Goal: Contribute content: Contribute content

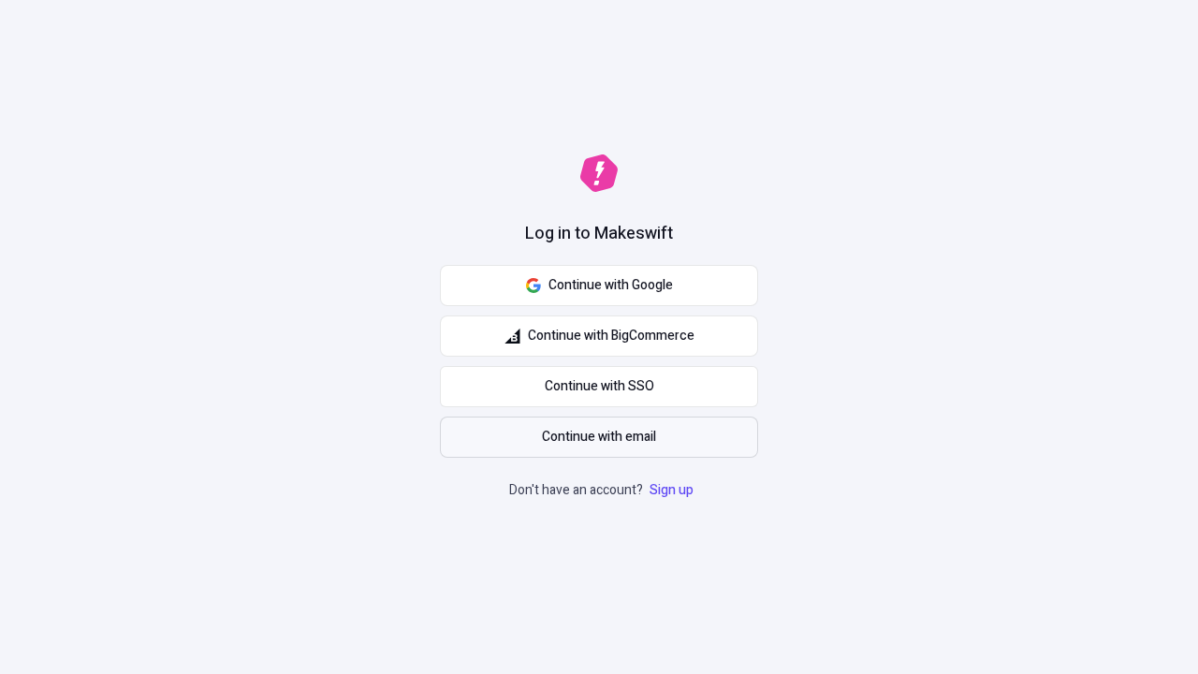
click at [599, 437] on span "Continue with email" at bounding box center [599, 437] width 114 height 21
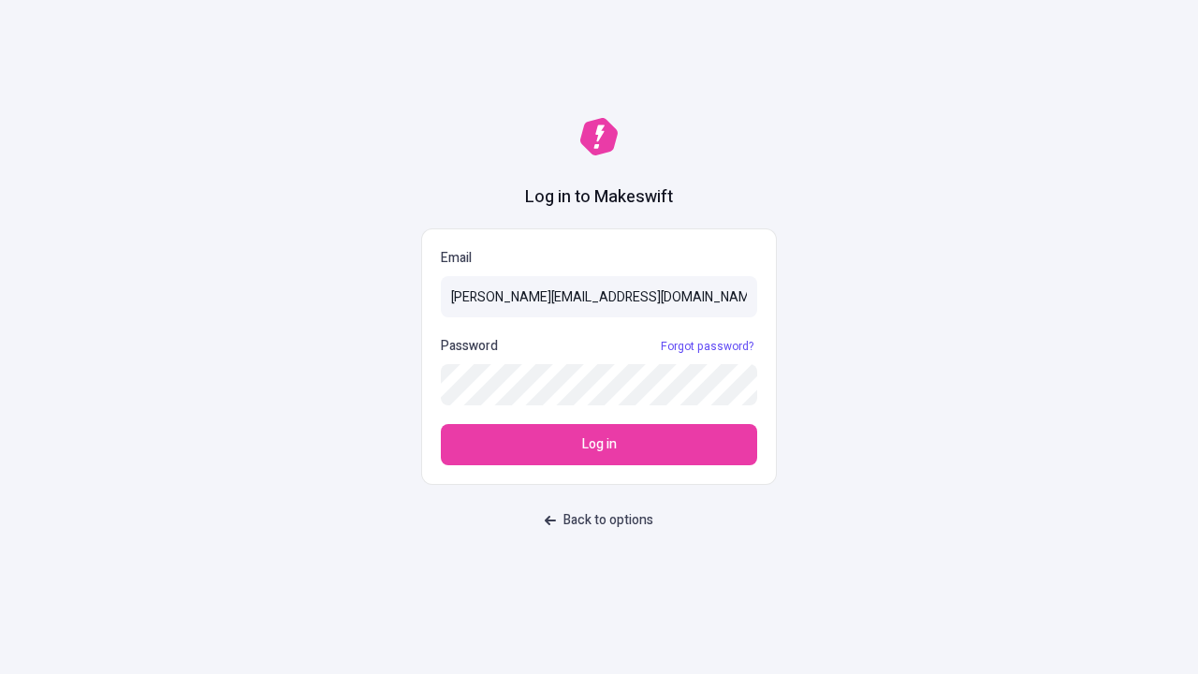
type input "[PERSON_NAME][EMAIL_ADDRESS][DOMAIN_NAME]"
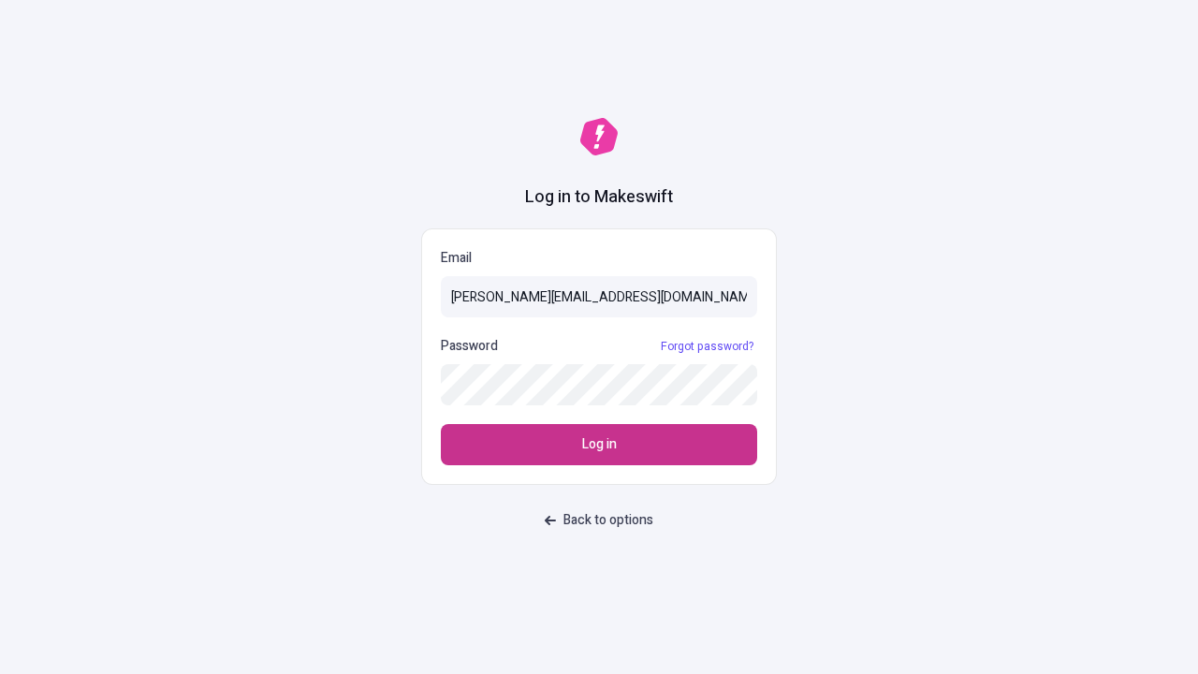
click at [599, 444] on span "Log in" at bounding box center [599, 444] width 35 height 21
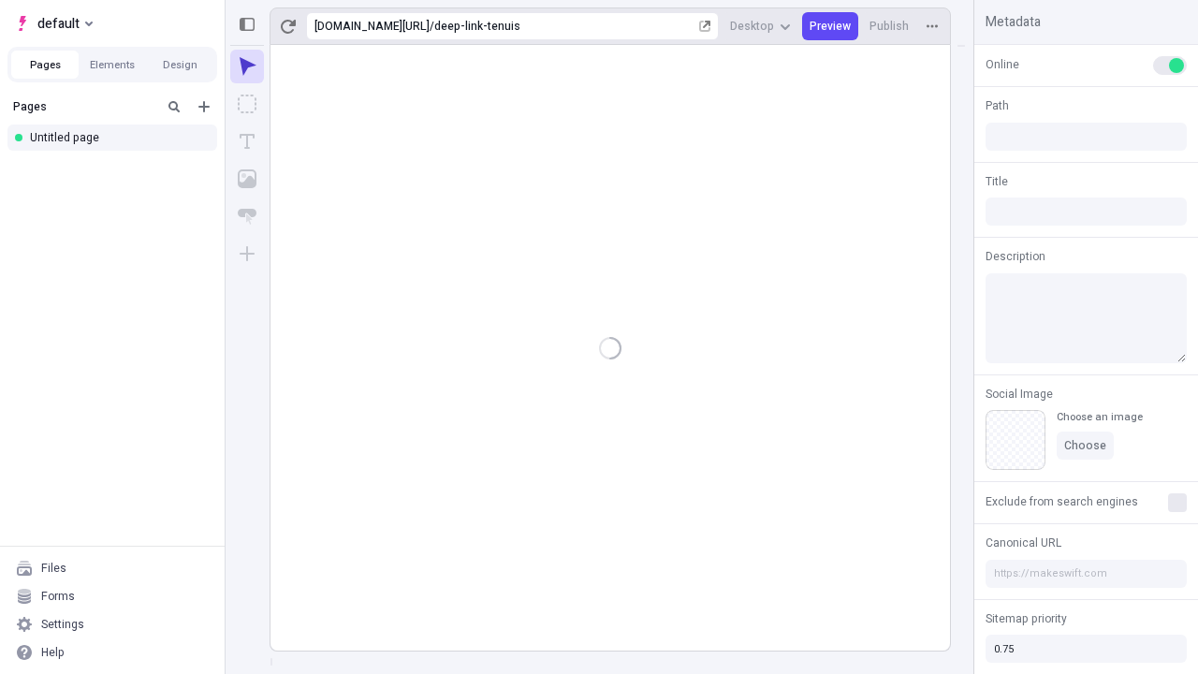
type input "/deep-link-tenuis"
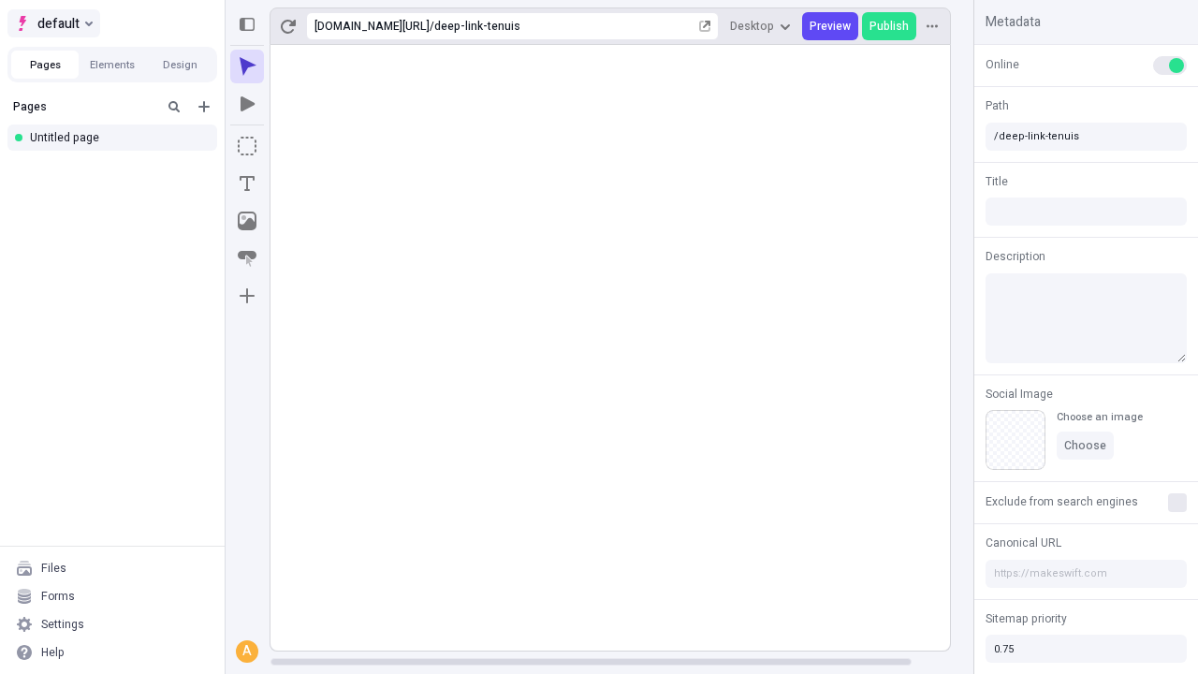
click at [52, 23] on span "default" at bounding box center [58, 23] width 42 height 22
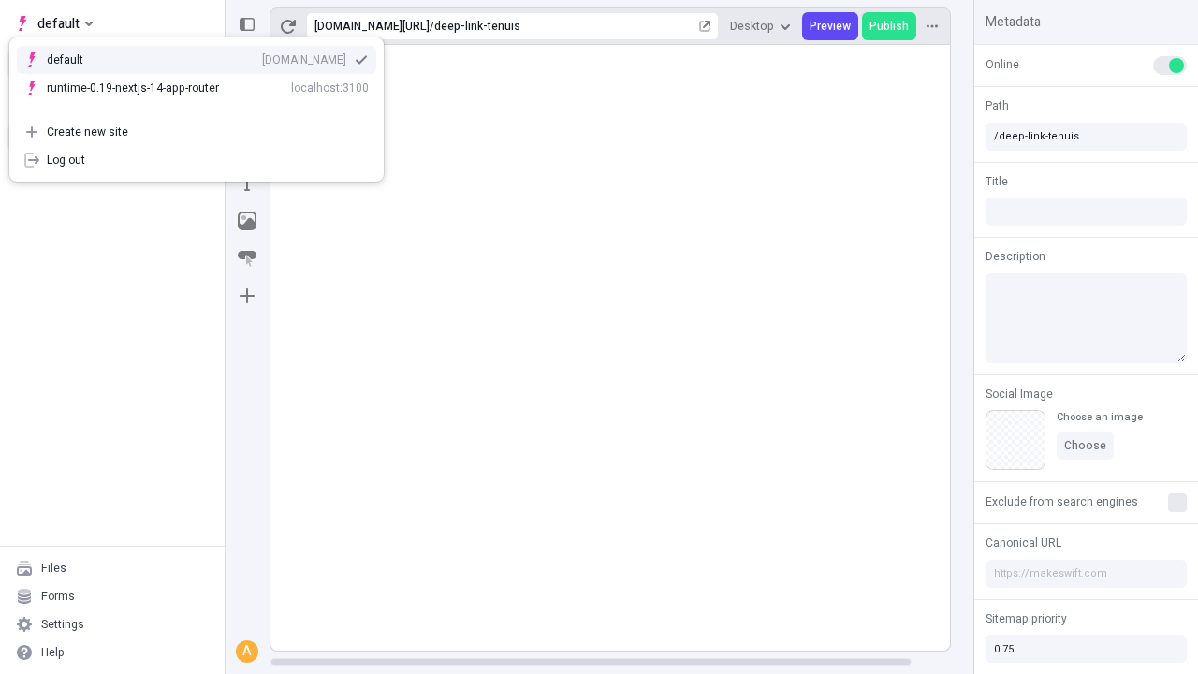
click at [262, 56] on div "qee9k4dy7d.staging.makeswift.site" at bounding box center [304, 59] width 84 height 15
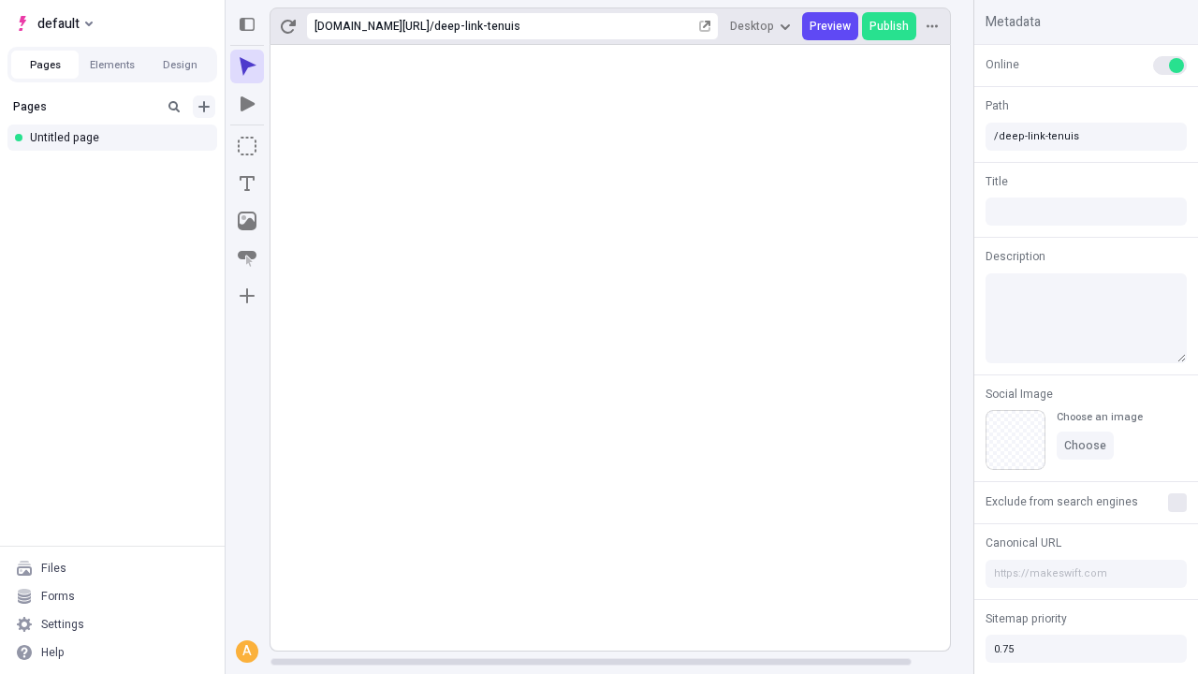
click at [204, 107] on icon "Add new" at bounding box center [203, 106] width 11 height 11
click at [118, 167] on div "Blank page" at bounding box center [118, 168] width 180 height 28
type input "/page"
click at [247, 146] on icon "Box" at bounding box center [247, 146] width 19 height 19
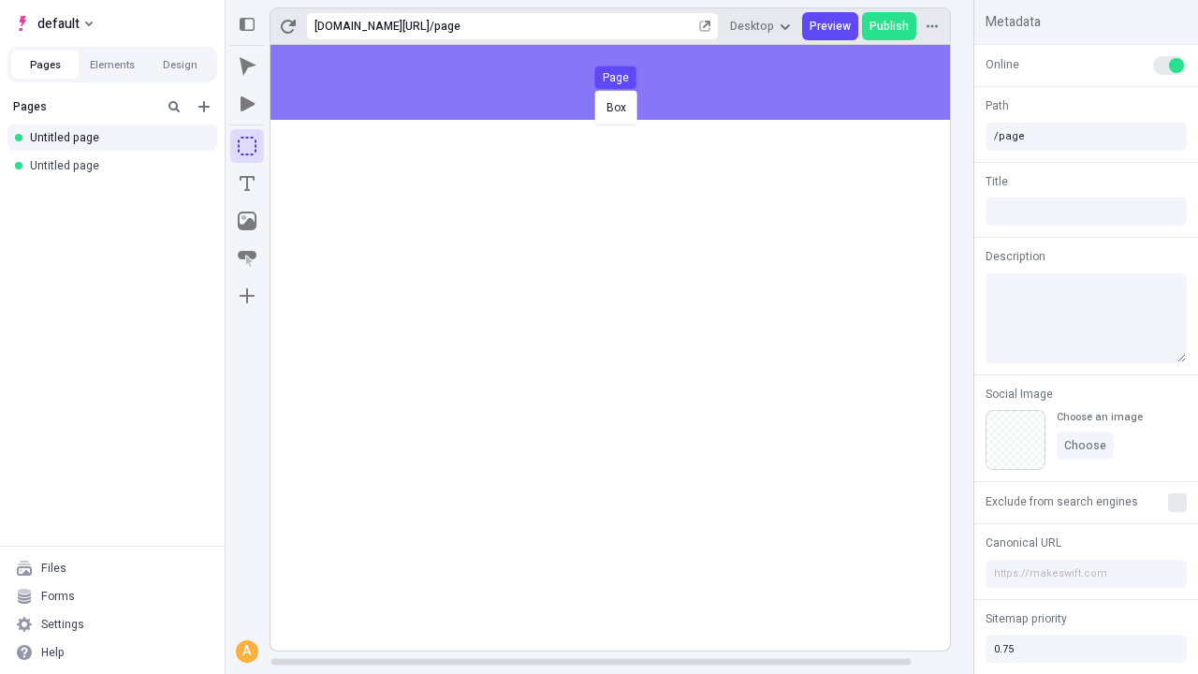
click at [629, 82] on div "Box Page" at bounding box center [599, 337] width 1198 height 674
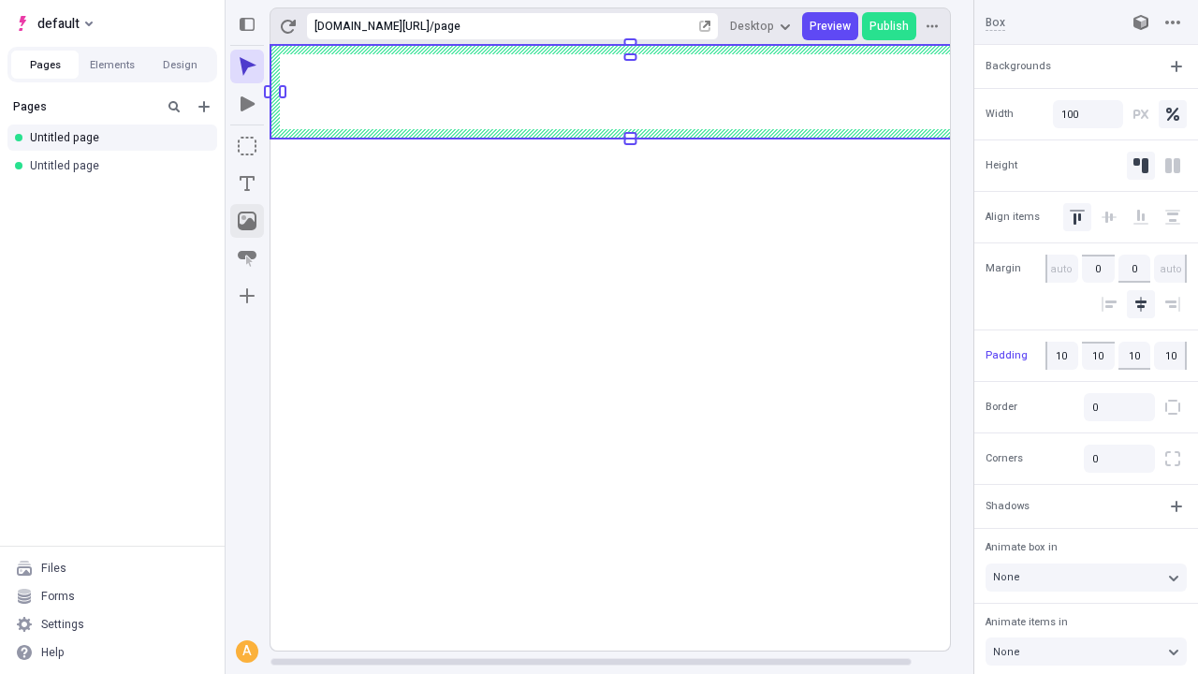
click at [247, 221] on icon "Image" at bounding box center [247, 220] width 19 height 19
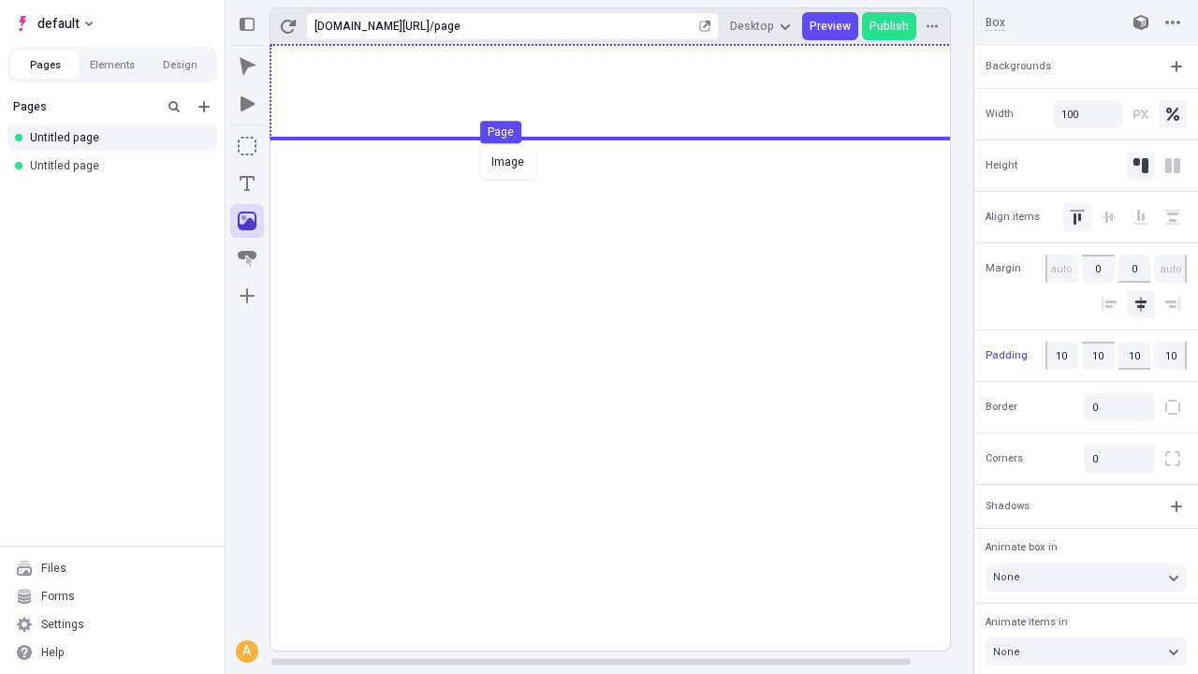
click at [629, 92] on div "Image Page" at bounding box center [599, 337] width 1198 height 674
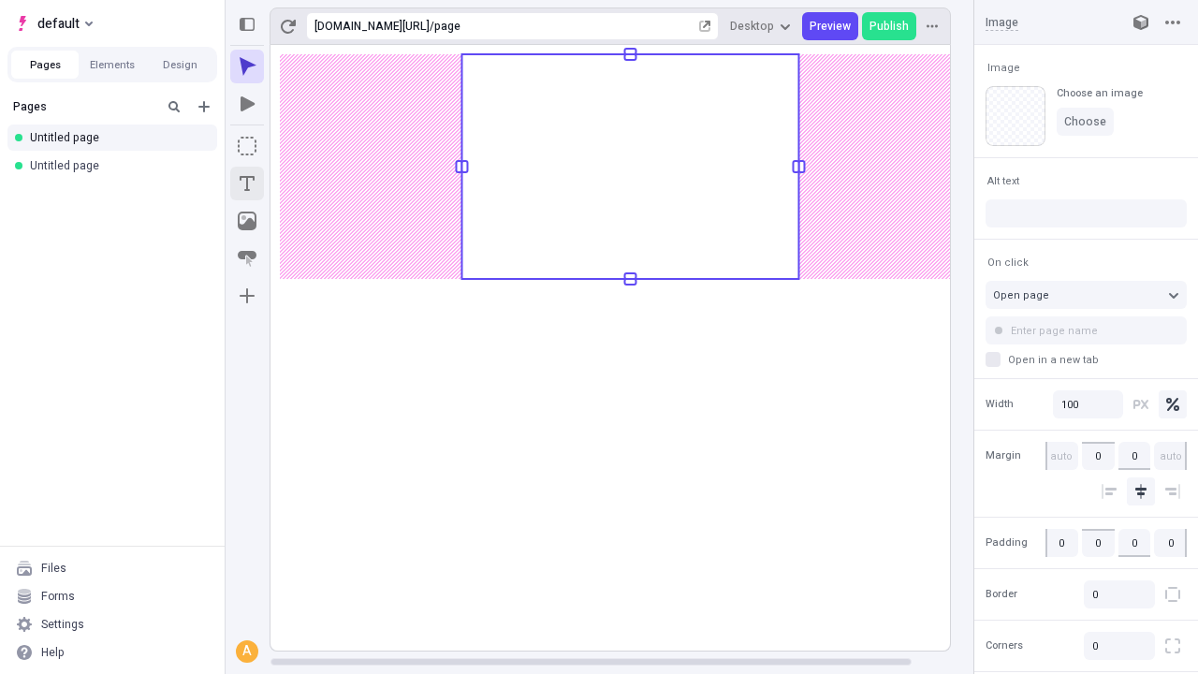
click at [247, 183] on icon "Text" at bounding box center [247, 183] width 15 height 15
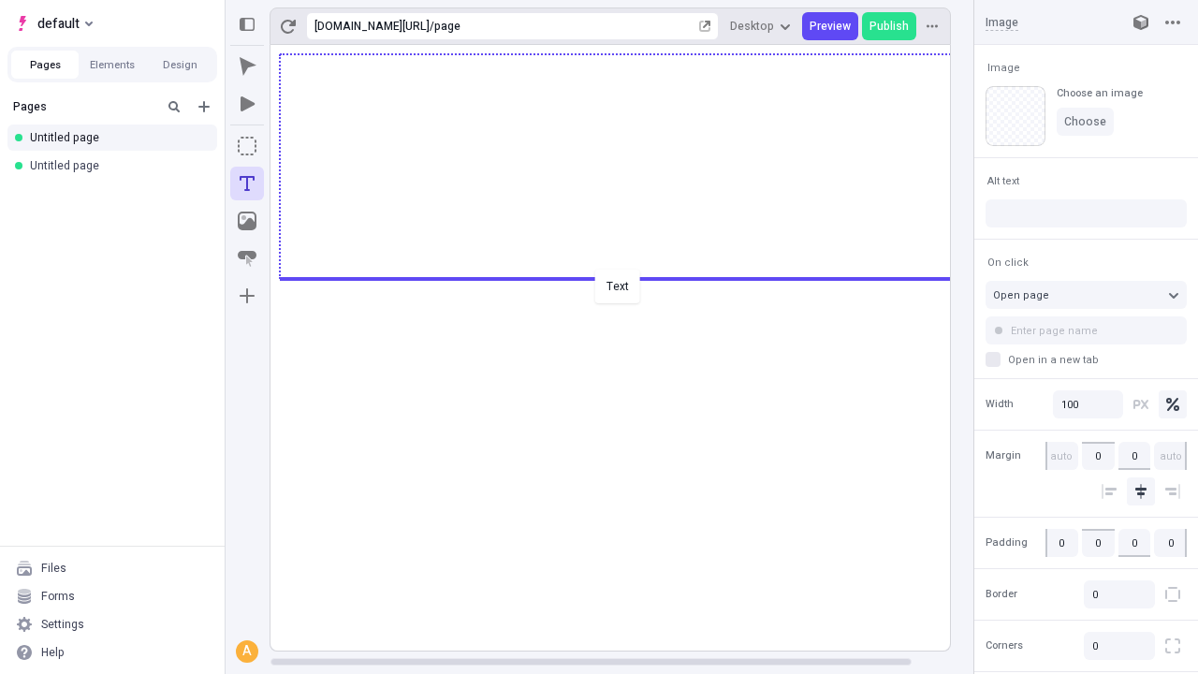
click at [629, 277] on div "Text" at bounding box center [599, 337] width 1198 height 674
click at [629, 304] on rect at bounding box center [630, 347] width 720 height 605
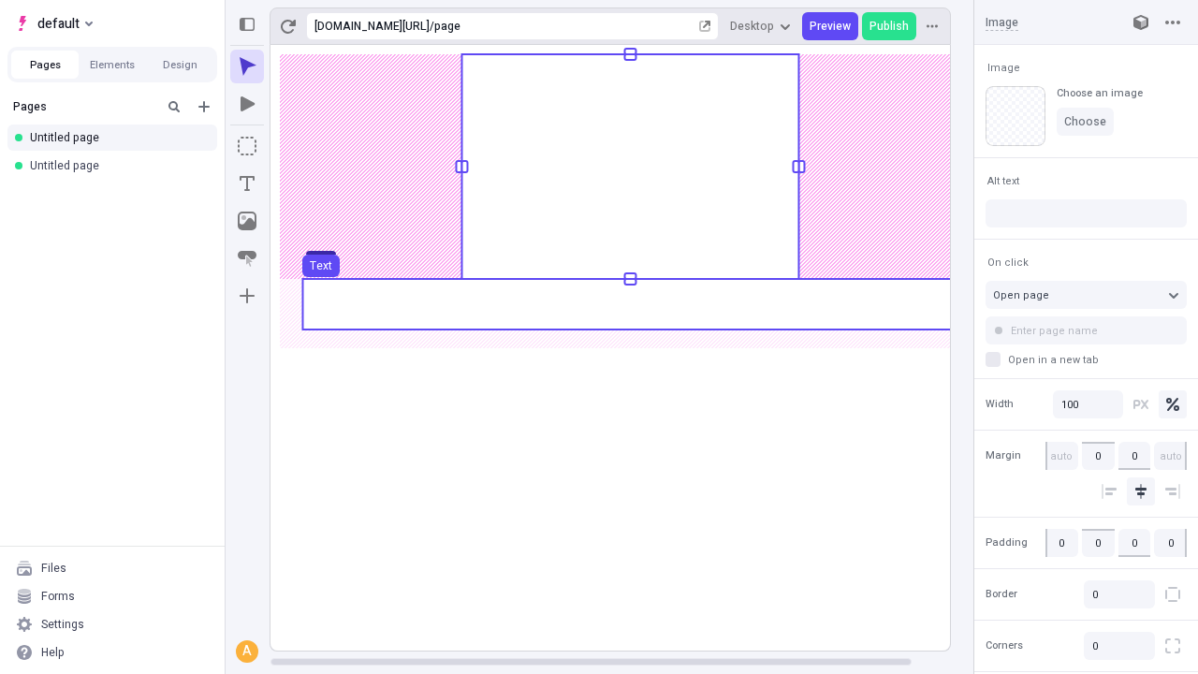
click at [629, 304] on use at bounding box center [629, 304] width 655 height 51
click at [629, 304] on rect at bounding box center [630, 347] width 720 height 605
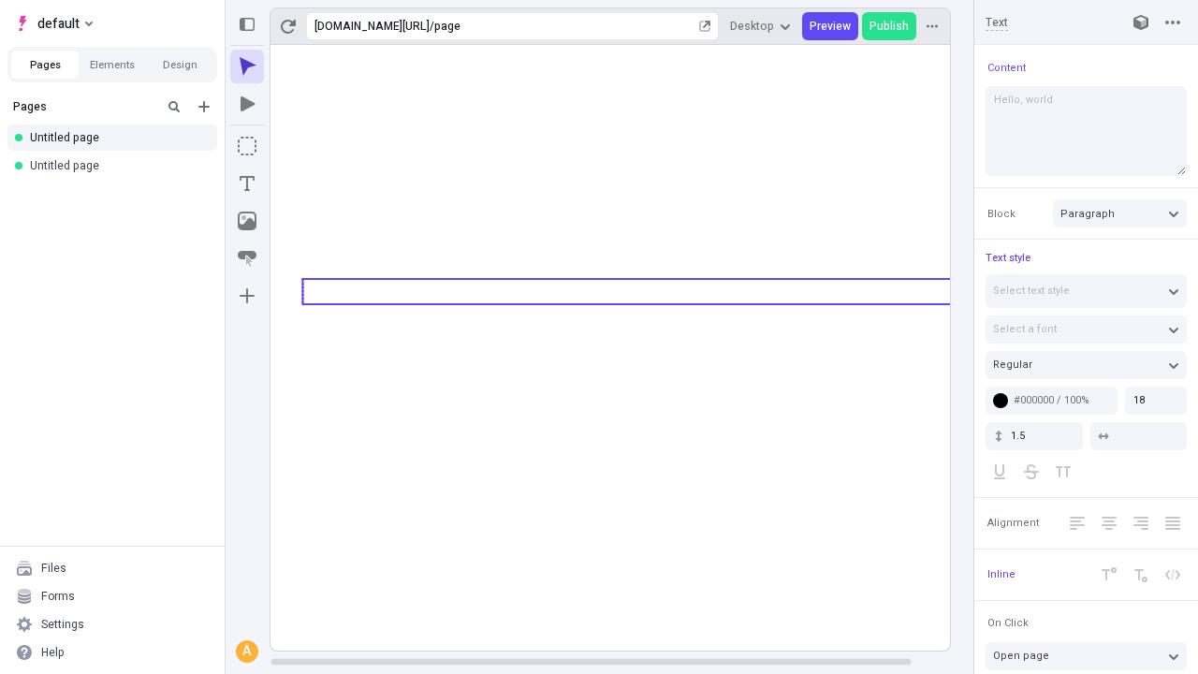
type textarea "Hello, world!"
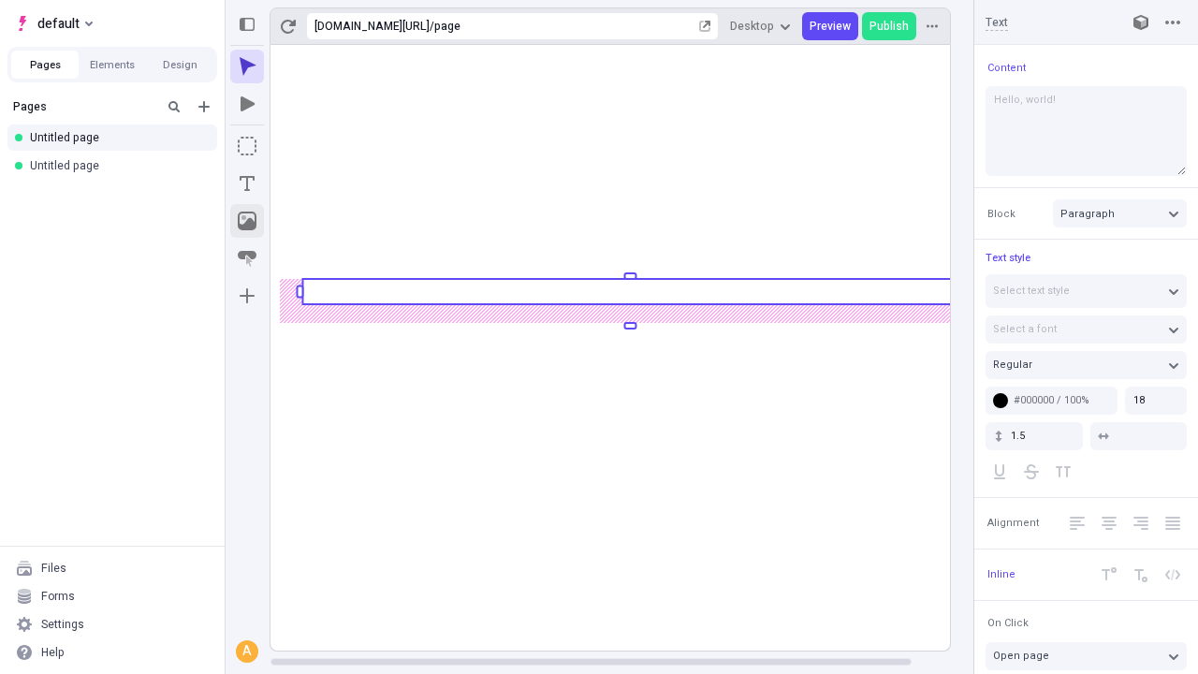
click at [247, 221] on icon "Image" at bounding box center [247, 220] width 19 height 19
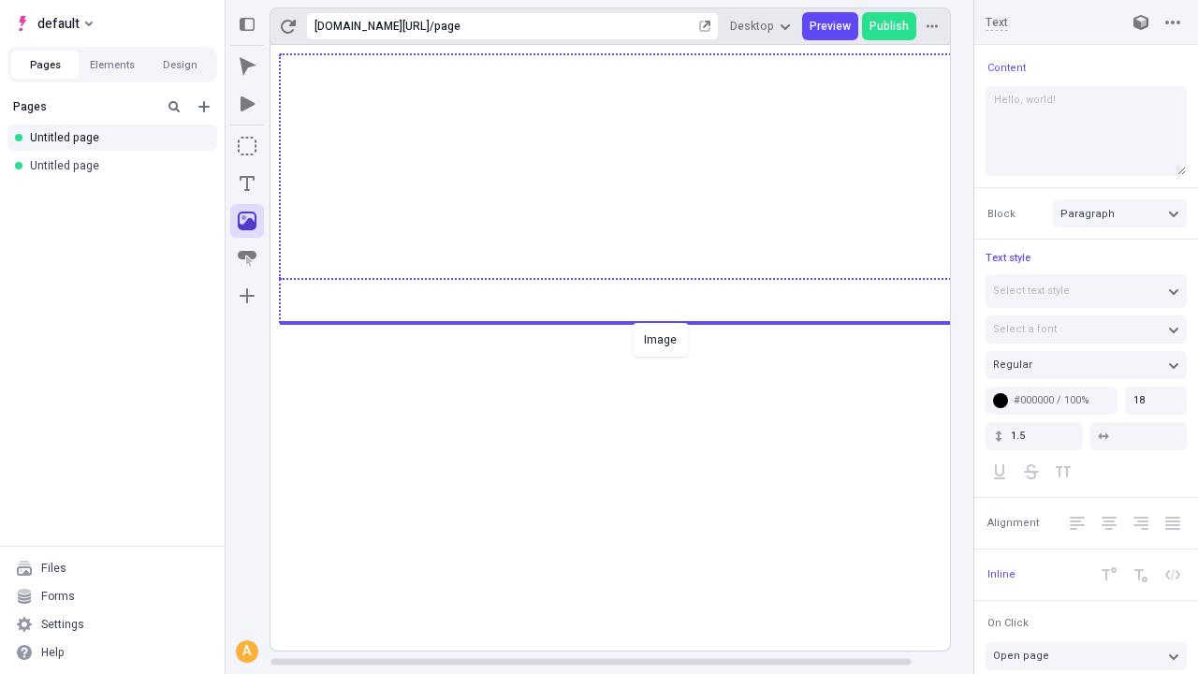
click at [629, 321] on div "Image" at bounding box center [599, 337] width 1198 height 674
